Goal: Task Accomplishment & Management: Use online tool/utility

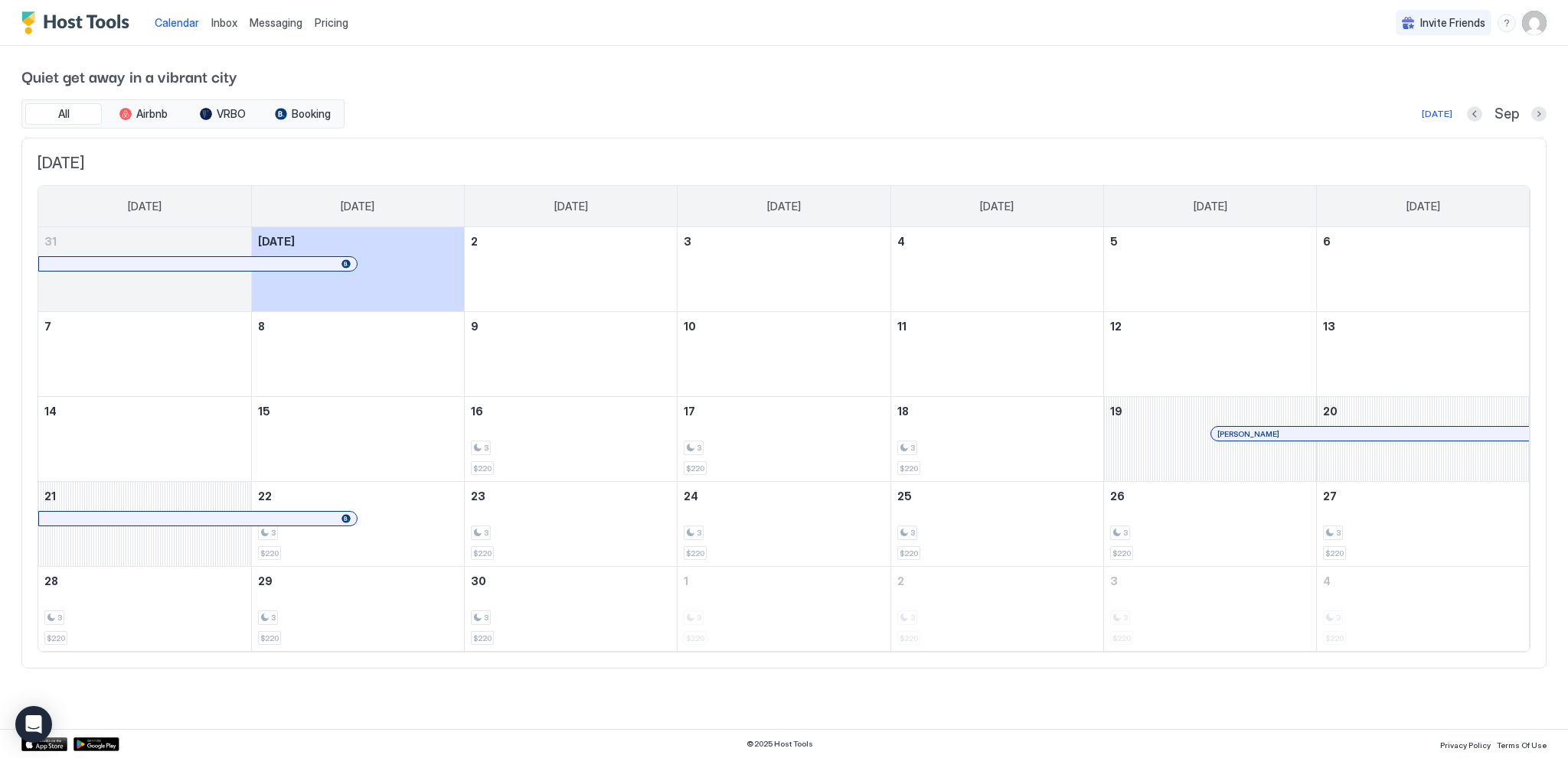
click at [224, 16] on span "Inbox" at bounding box center [224, 23] width 26 height 13
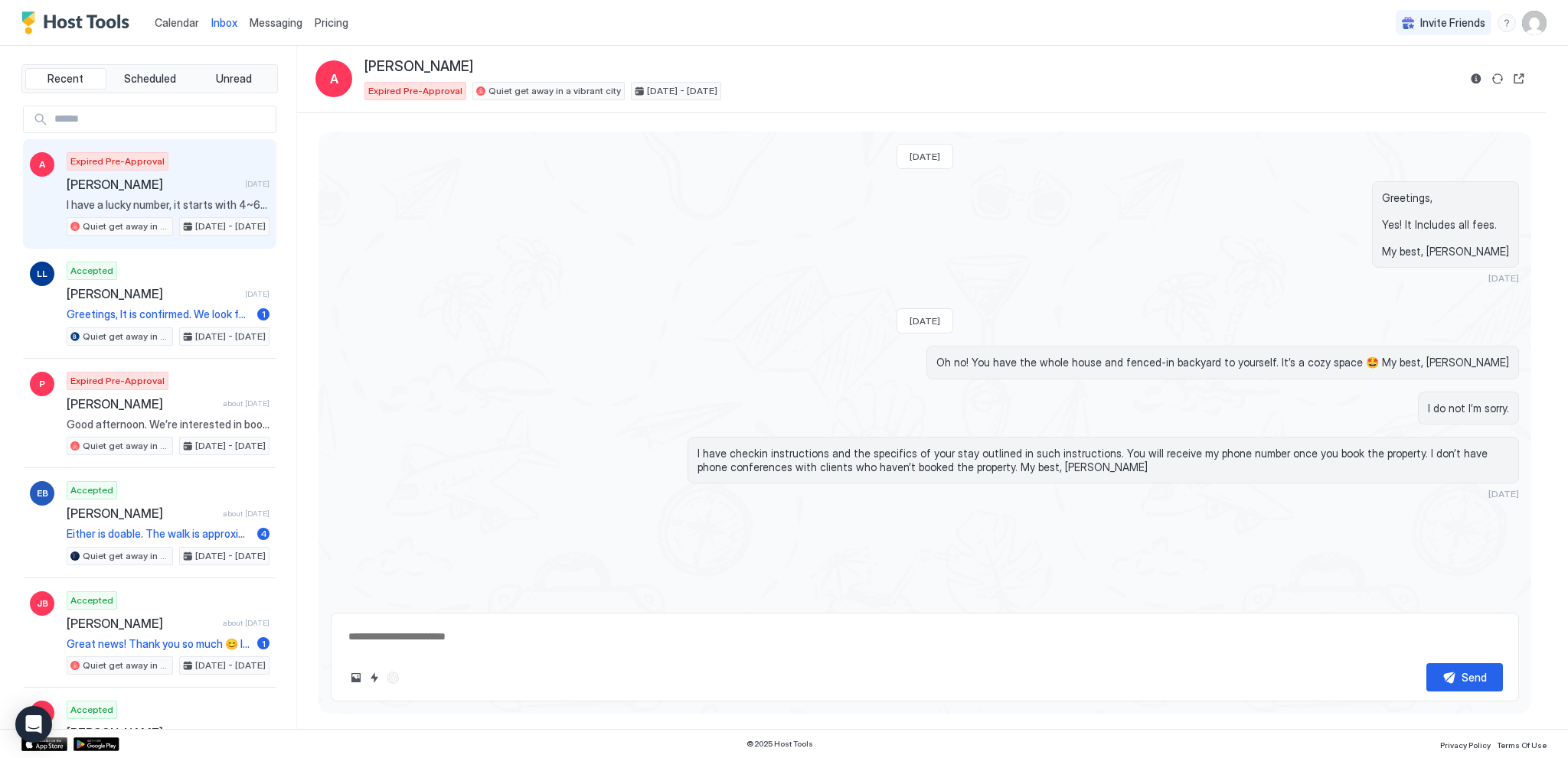
type textarea "*"
click at [171, 18] on span "Calendar" at bounding box center [176, 23] width 44 height 13
